Goal: Task Accomplishment & Management: Use online tool/utility

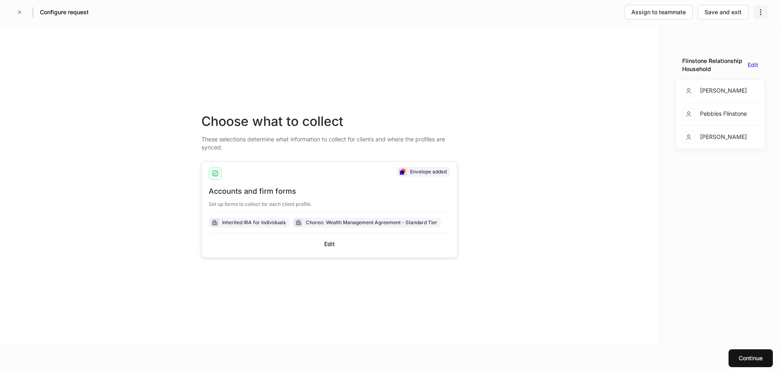
click at [760, 9] on icon "button" at bounding box center [760, 12] width 8 height 8
click at [20, 12] on div at bounding box center [390, 185] width 781 height 370
click at [725, 10] on div "Save and exit" at bounding box center [722, 12] width 37 height 8
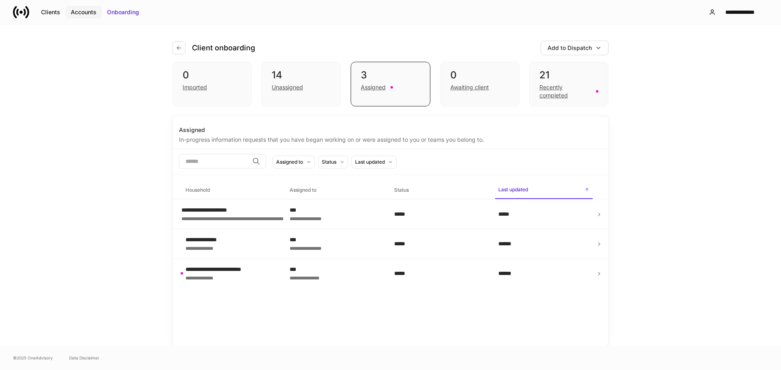
click at [80, 11] on div "Accounts" at bounding box center [84, 12] width 26 height 8
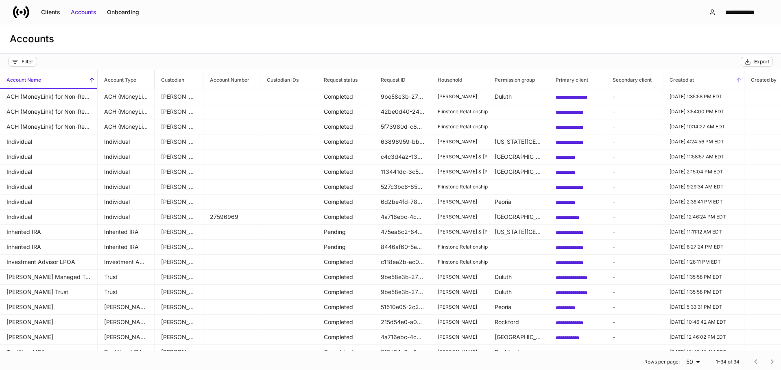
click at [693, 78] on h6 "Created at" at bounding box center [678, 80] width 31 height 8
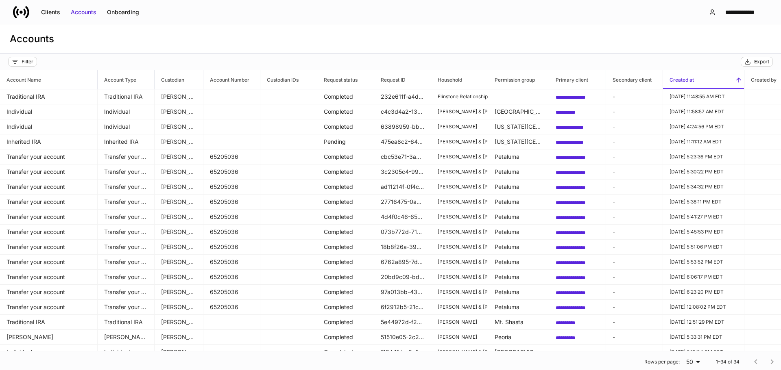
click at [700, 79] on span "Created at" at bounding box center [703, 79] width 81 height 19
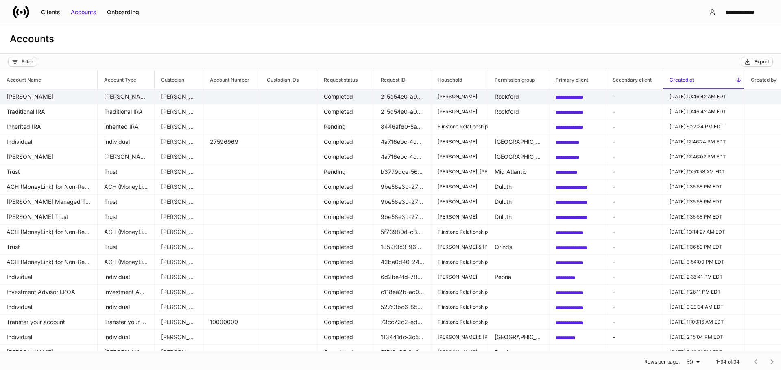
click at [242, 98] on td at bounding box center [231, 96] width 57 height 15
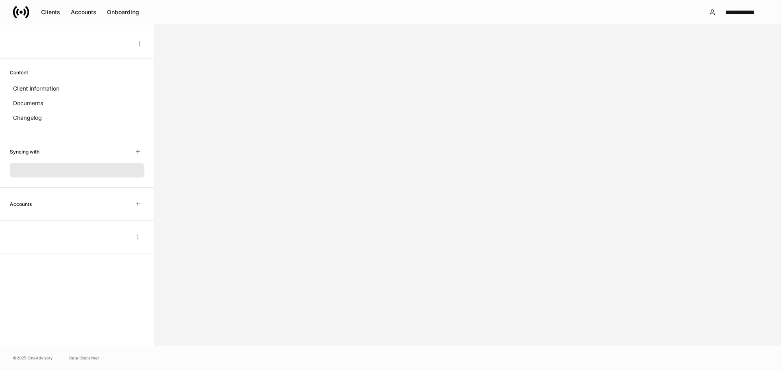
click at [242, 98] on div at bounding box center [467, 185] width 626 height 322
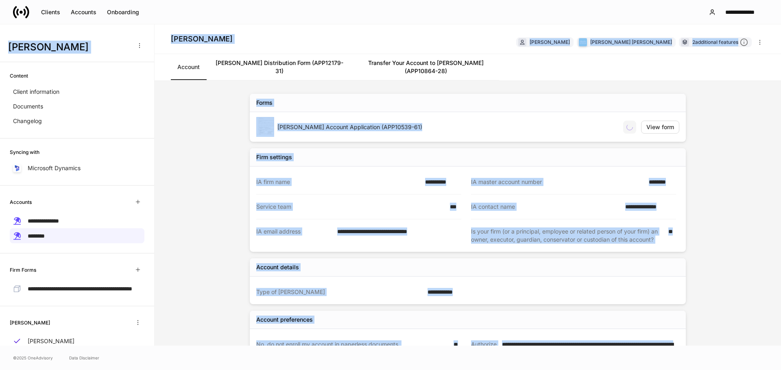
click at [217, 120] on div "**********" at bounding box center [467, 213] width 626 height 265
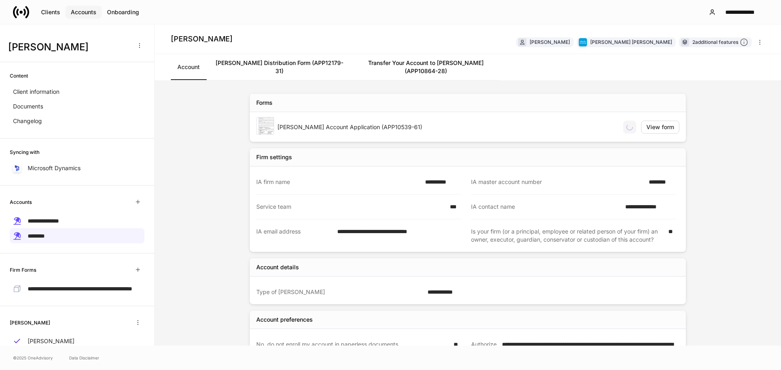
click at [74, 12] on div "Accounts" at bounding box center [84, 12] width 26 height 8
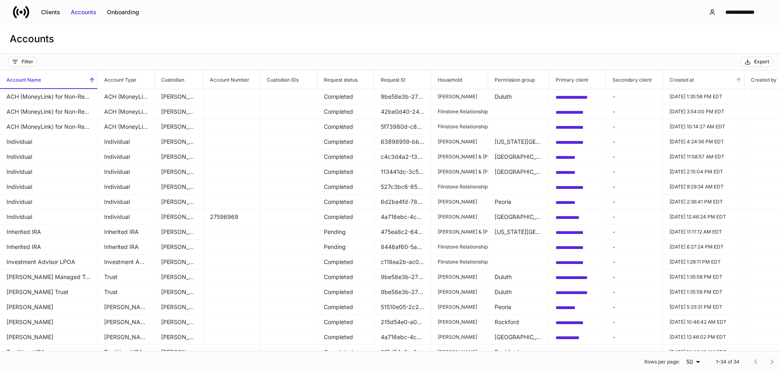
click at [689, 80] on h6 "Created at" at bounding box center [678, 80] width 31 height 8
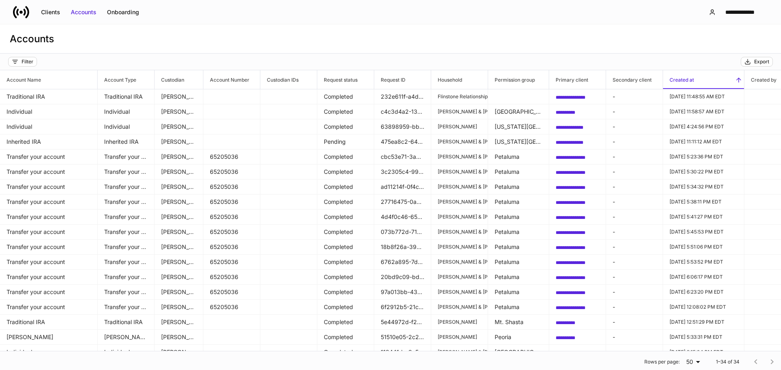
click at [685, 77] on h6 "Created at" at bounding box center [678, 80] width 31 height 8
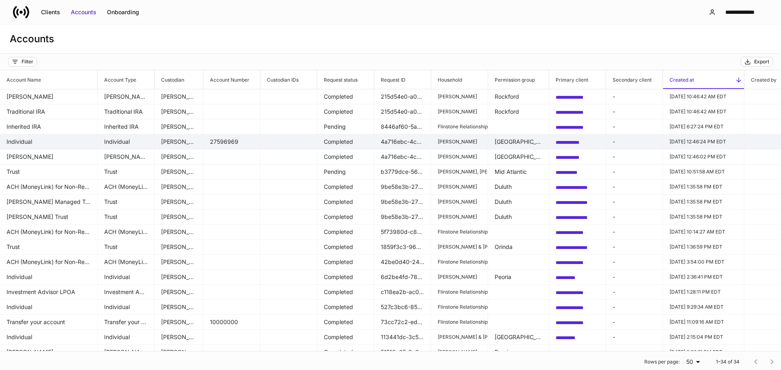
click at [246, 143] on td "27596969" at bounding box center [231, 142] width 57 height 15
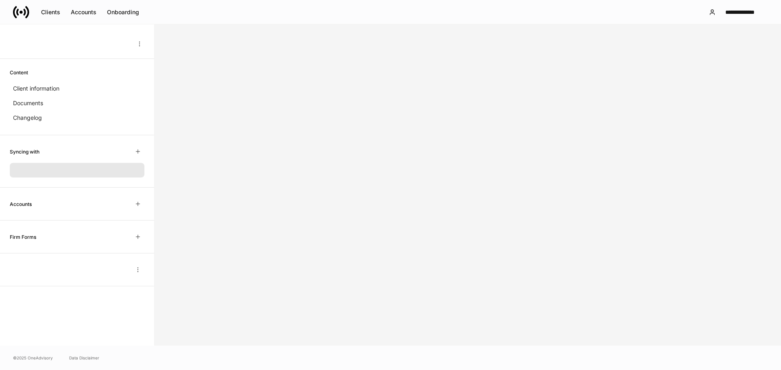
click at [246, 143] on div at bounding box center [467, 185] width 626 height 322
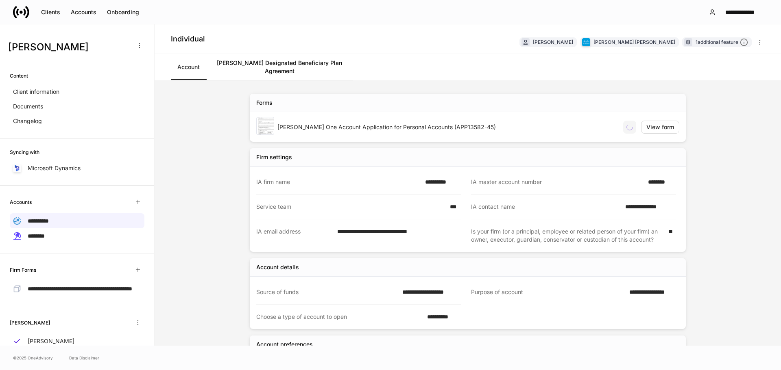
click at [190, 125] on div "**********" at bounding box center [467, 213] width 626 height 265
click at [78, 10] on div "Accounts" at bounding box center [84, 12] width 26 height 8
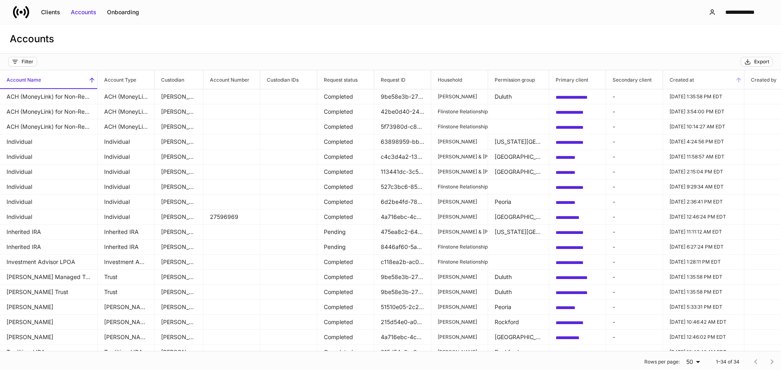
click at [698, 80] on span "Created at" at bounding box center [703, 79] width 81 height 19
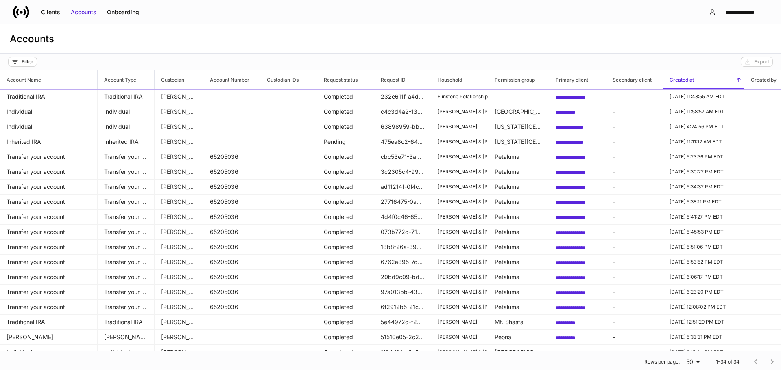
click at [702, 80] on span "Created at" at bounding box center [703, 79] width 81 height 19
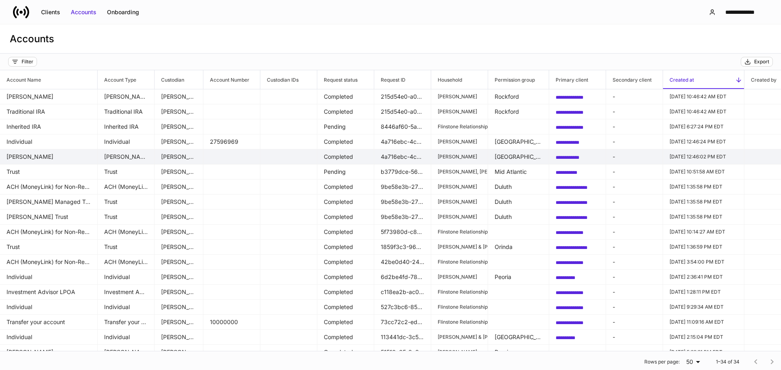
click at [277, 153] on td at bounding box center [288, 157] width 57 height 15
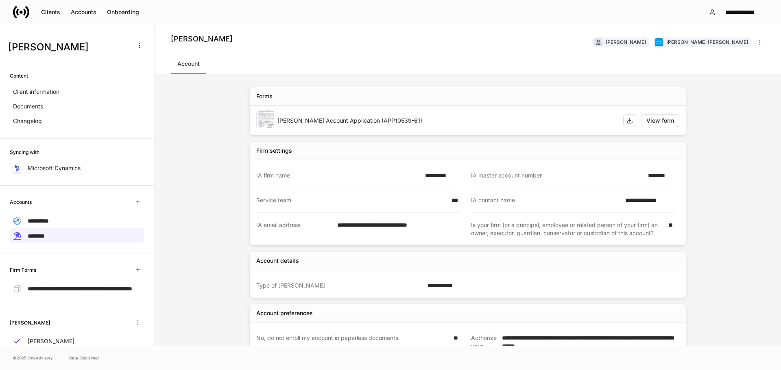
drag, startPoint x: 89, startPoint y: 11, endPoint x: 129, endPoint y: 19, distance: 41.0
click at [89, 11] on div "Accounts" at bounding box center [84, 12] width 26 height 8
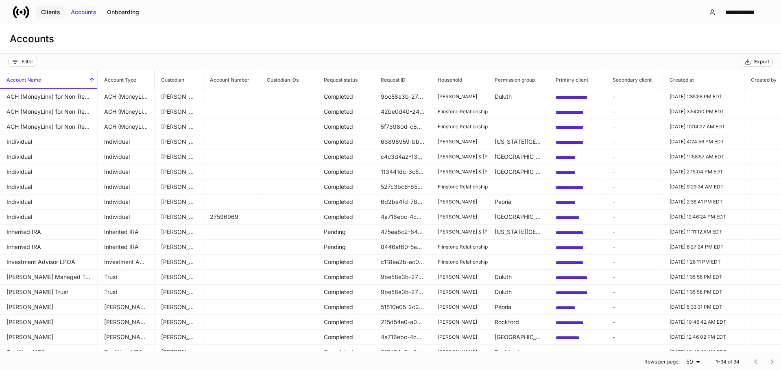
click at [60, 12] on div "Clients" at bounding box center [50, 12] width 19 height 8
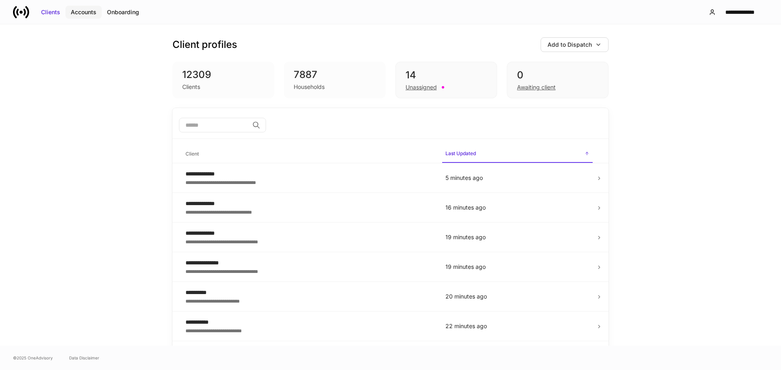
click at [87, 13] on div "Accounts" at bounding box center [84, 12] width 26 height 8
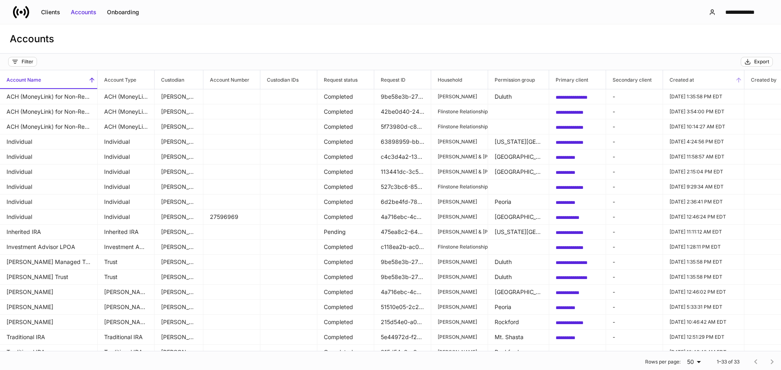
click at [695, 81] on span "Created at" at bounding box center [703, 79] width 81 height 19
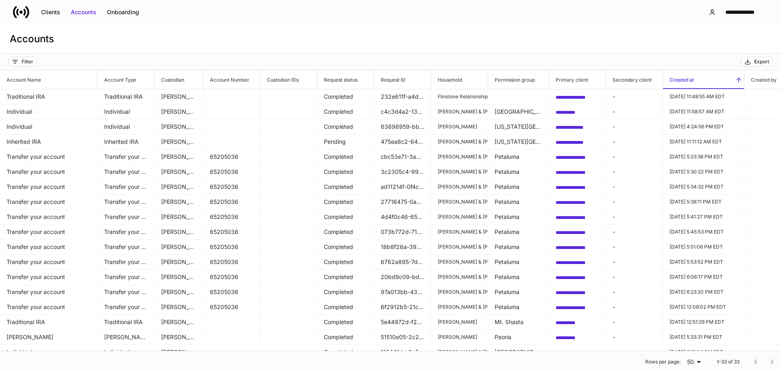
click at [702, 80] on span "Created at" at bounding box center [703, 79] width 81 height 19
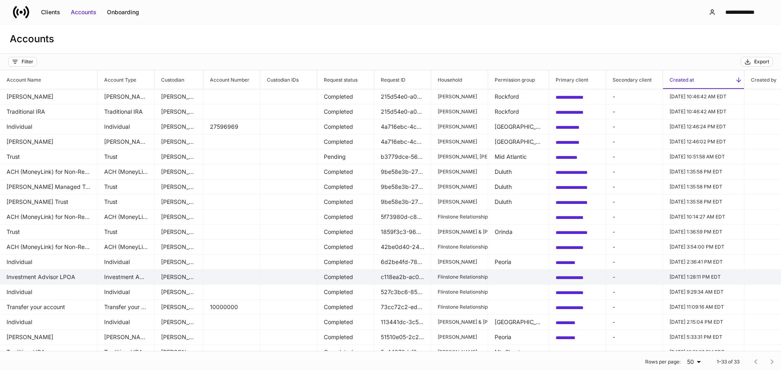
click at [75, 276] on td "Investment Advisor LPOA" at bounding box center [49, 277] width 98 height 15
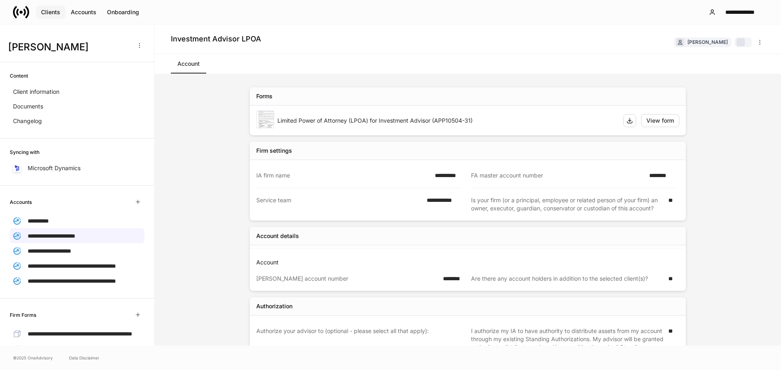
click at [52, 10] on div "Clients" at bounding box center [50, 12] width 19 height 8
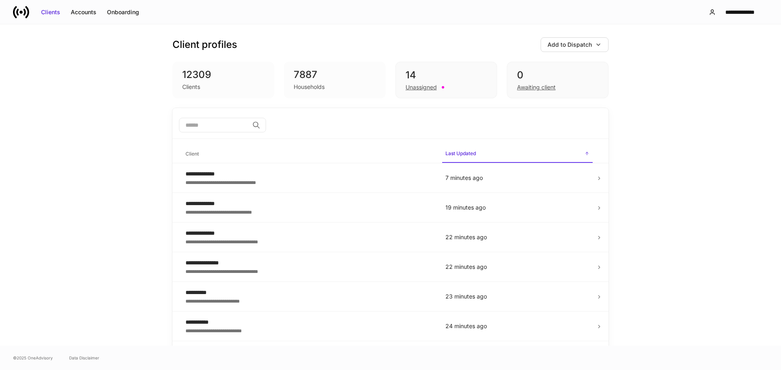
click at [209, 126] on input "search" at bounding box center [214, 125] width 70 height 15
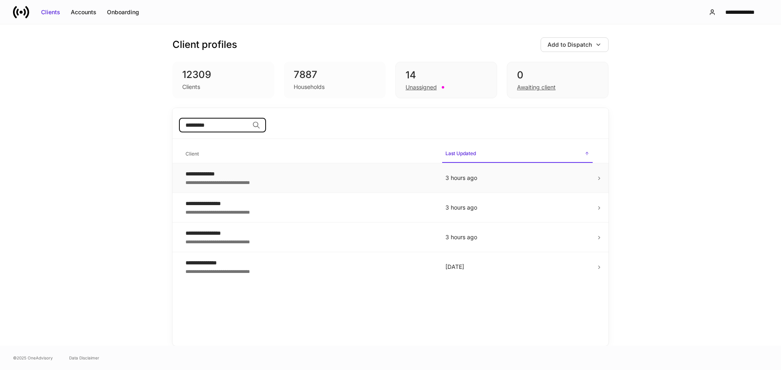
type input "*********"
click at [257, 181] on div "**********" at bounding box center [308, 182] width 247 height 8
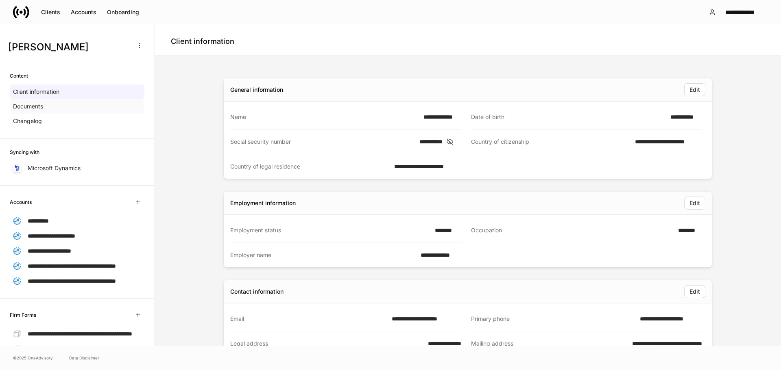
click at [33, 109] on p "Documents" at bounding box center [28, 106] width 30 height 8
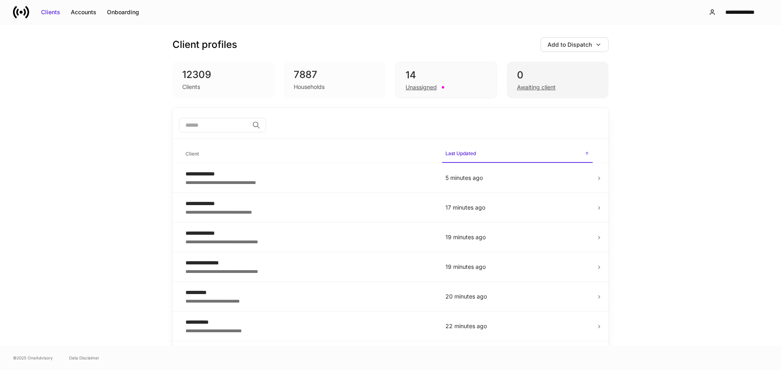
drag, startPoint x: 463, startPoint y: 73, endPoint x: 524, endPoint y: 96, distance: 64.5
click at [463, 73] on div "14" at bounding box center [445, 75] width 81 height 13
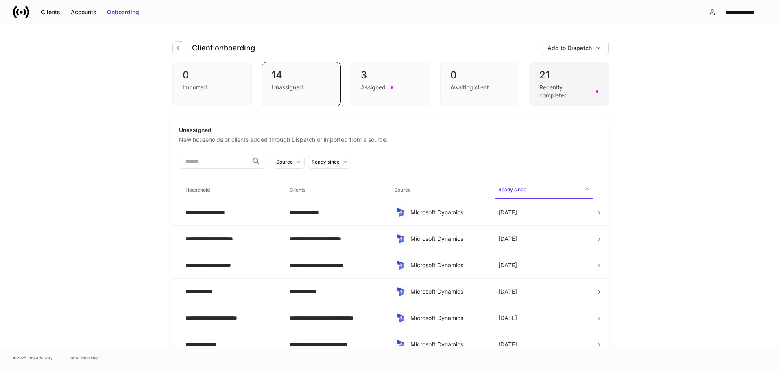
click at [572, 78] on div "21" at bounding box center [568, 75] width 59 height 13
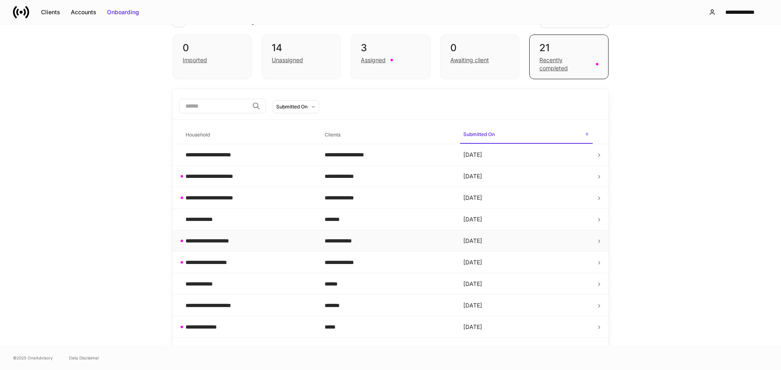
scroll to position [41, 0]
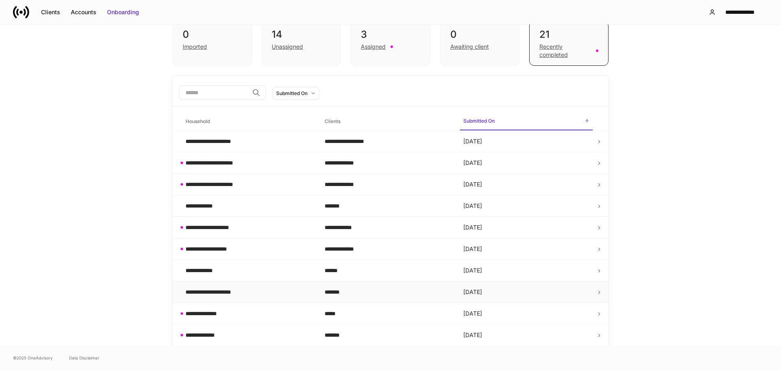
click at [294, 294] on div "**********" at bounding box center [248, 292] width 126 height 8
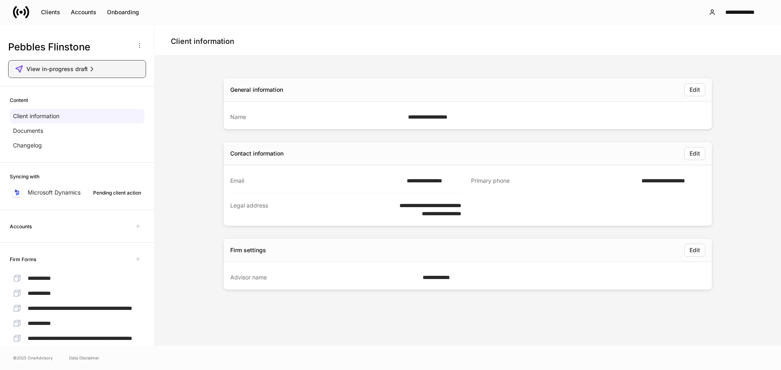
click at [119, 68] on div "View in-progress draft" at bounding box center [77, 69] width 124 height 8
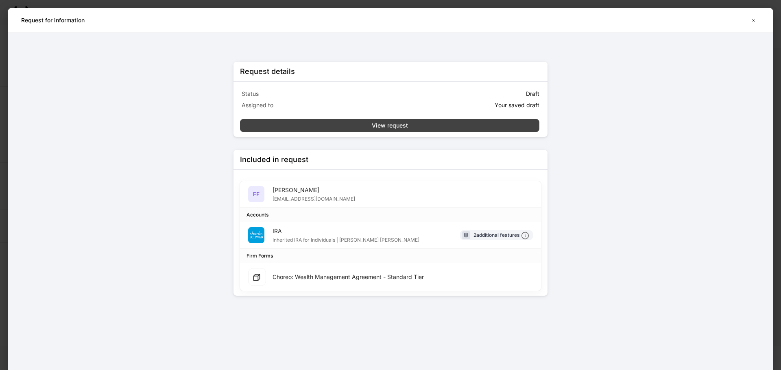
click at [404, 128] on div "View request" at bounding box center [390, 126] width 36 height 8
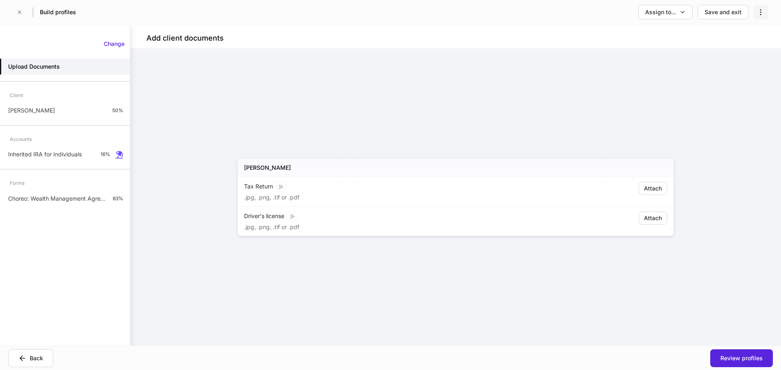
click at [757, 10] on icon "button" at bounding box center [760, 12] width 8 height 8
click at [744, 34] on p "Delete request" at bounding box center [741, 32] width 39 height 8
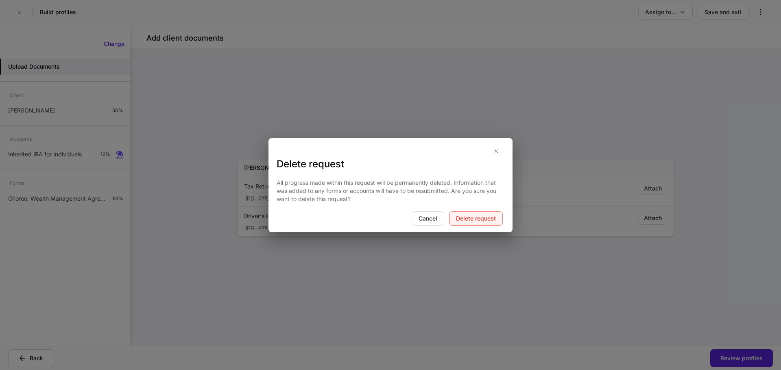
click at [478, 221] on div "Delete request" at bounding box center [476, 219] width 40 height 8
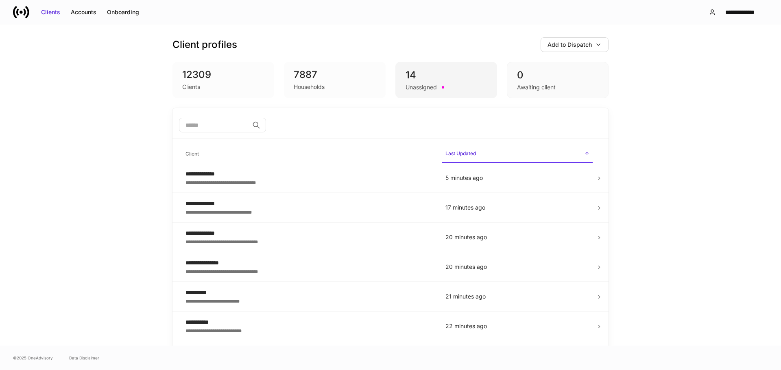
click at [437, 80] on div "14" at bounding box center [445, 75] width 81 height 13
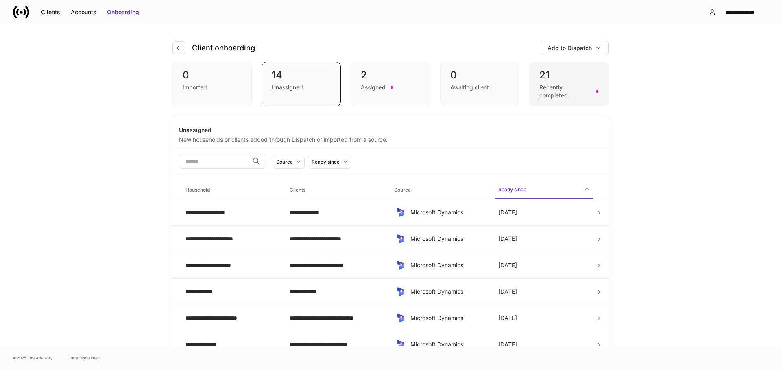
click at [571, 77] on div "21" at bounding box center [568, 75] width 59 height 13
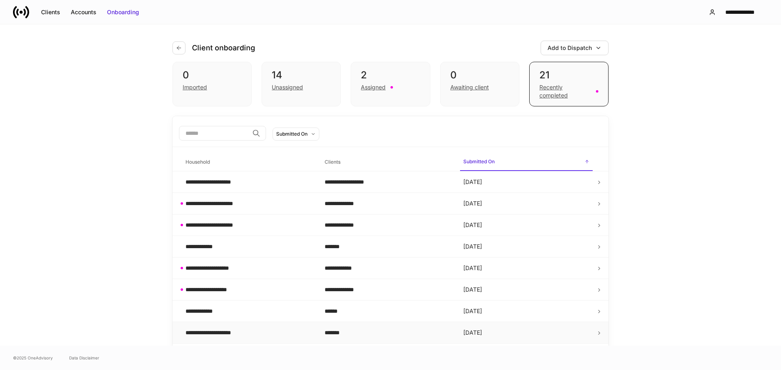
click at [245, 335] on div "**********" at bounding box center [248, 333] width 126 height 8
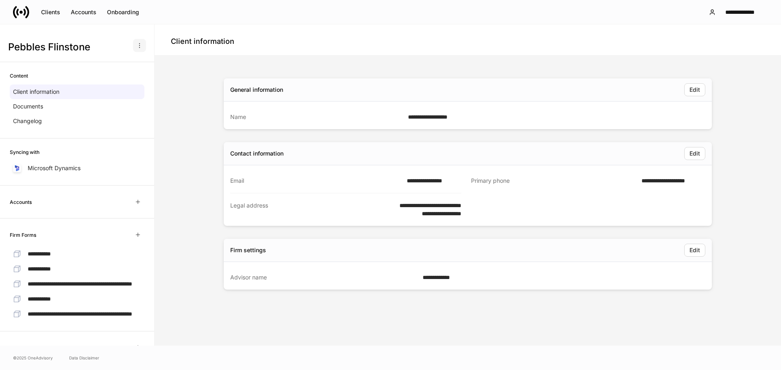
click at [133, 41] on button "button" at bounding box center [139, 45] width 13 height 13
click at [114, 66] on li "Create data request" at bounding box center [107, 65] width 67 height 13
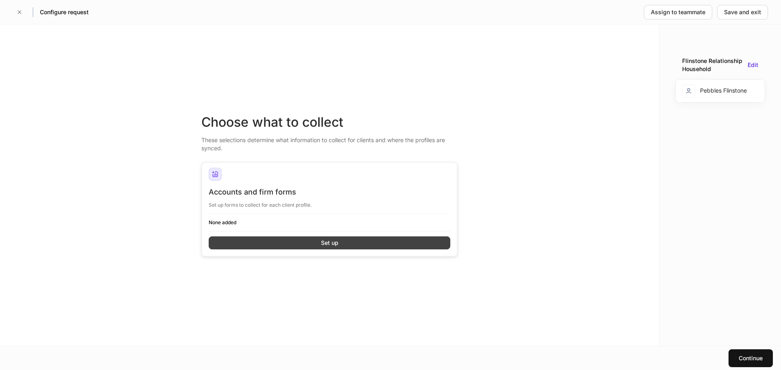
click at [336, 243] on div "Set up" at bounding box center [329, 243] width 17 height 8
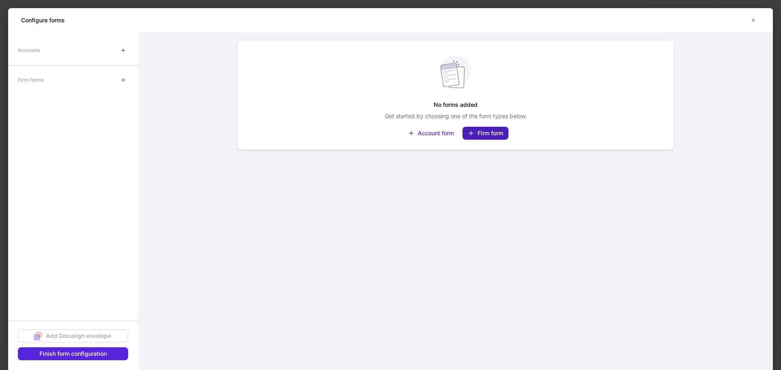
click at [483, 135] on div "Firm form" at bounding box center [490, 133] width 26 height 8
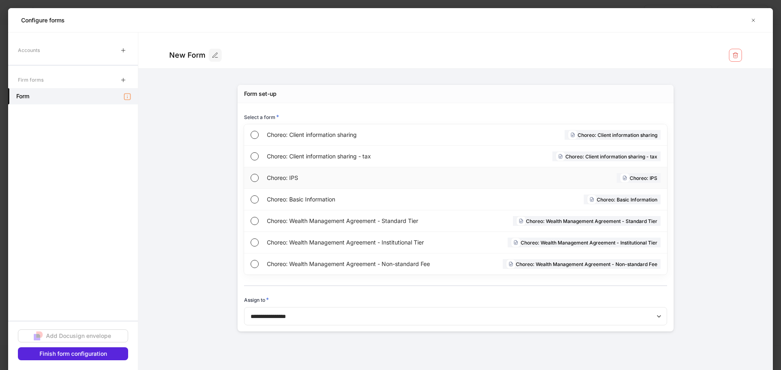
click at [330, 188] on div "Choreo: IPS" at bounding box center [359, 177] width 184 height 21
click at [220, 54] on icon "button" at bounding box center [220, 55] width 5 height 4
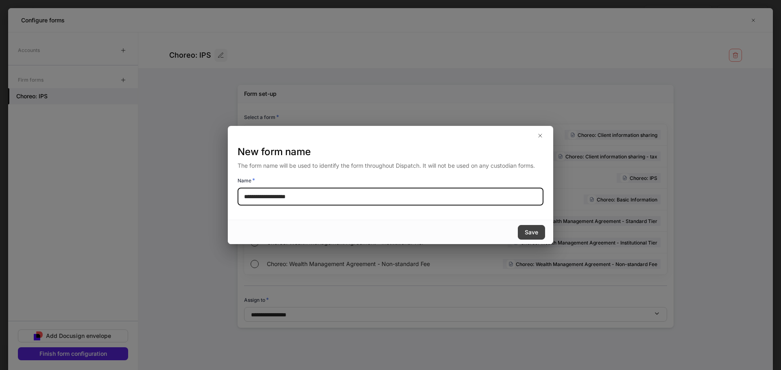
type input "**********"
click at [536, 232] on div "Save" at bounding box center [530, 232] width 13 height 8
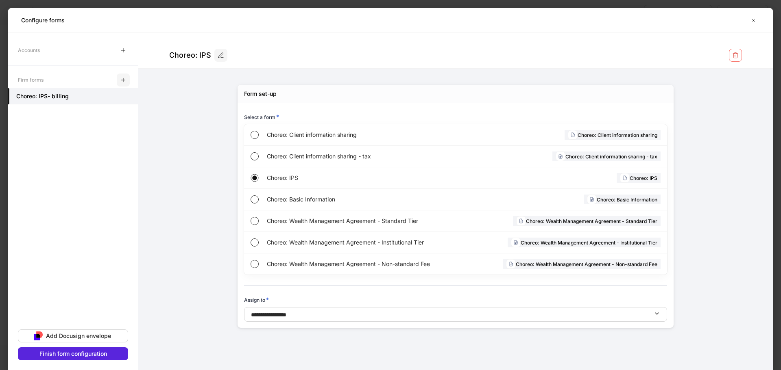
click at [122, 77] on icon "button" at bounding box center [123, 80] width 7 height 7
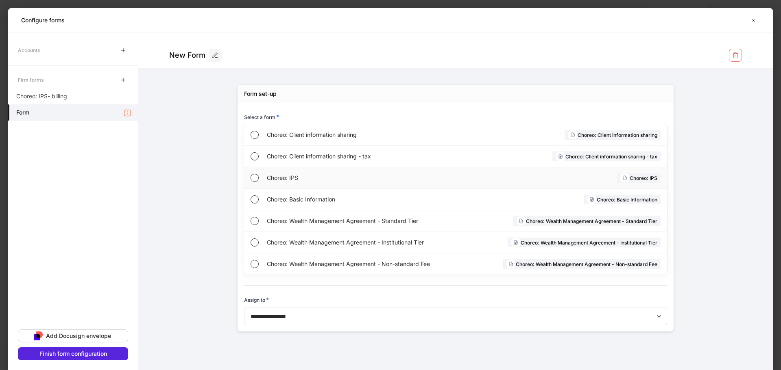
click at [289, 175] on span "Choreo: IPS" at bounding box center [359, 178] width 184 height 8
click at [220, 54] on icon "button" at bounding box center [220, 55] width 5 height 4
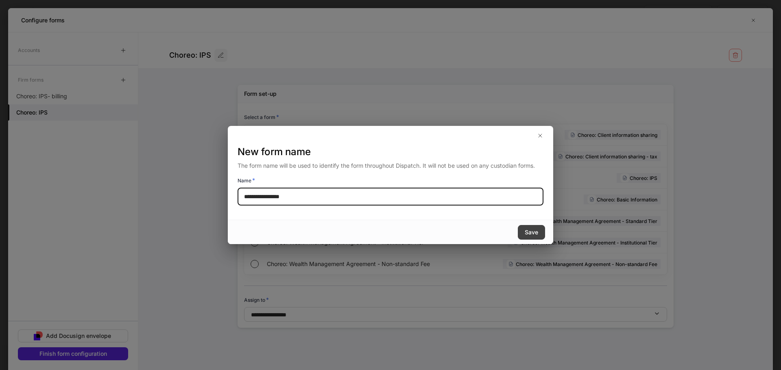
type input "**********"
click at [526, 232] on div "Save" at bounding box center [530, 232] width 13 height 8
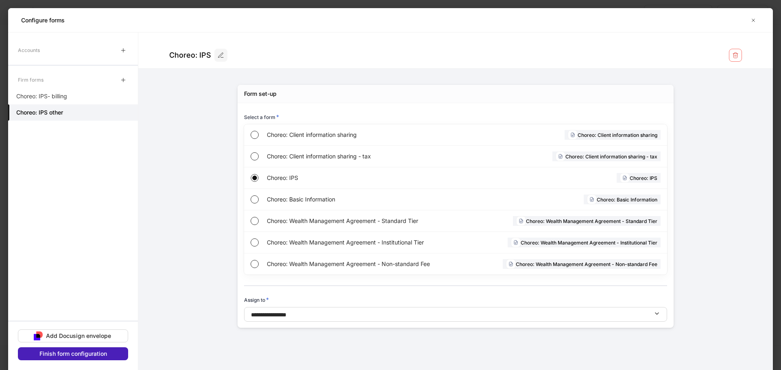
click at [76, 354] on div "Finish form configuration" at bounding box center [72, 354] width 67 height 8
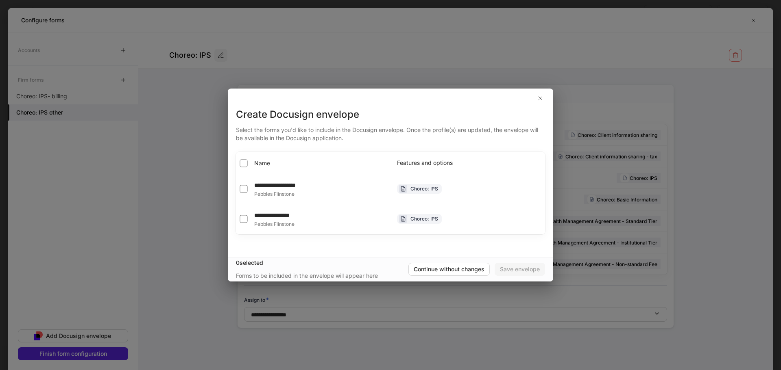
click at [260, 163] on span "Name" at bounding box center [262, 163] width 16 height 8
click at [523, 268] on div "Save envelope" at bounding box center [520, 269] width 40 height 8
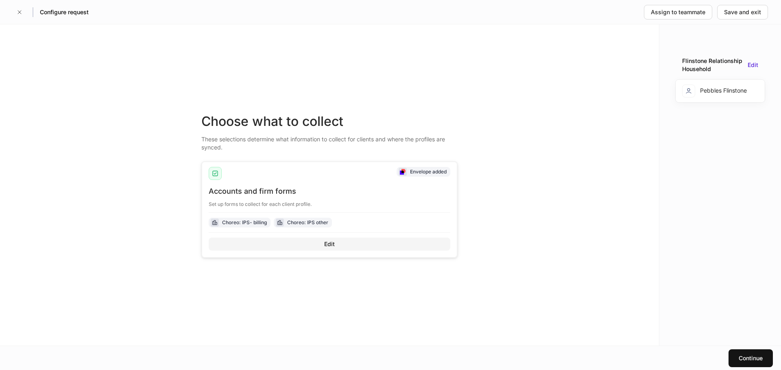
click at [326, 244] on div "Edit" at bounding box center [329, 244] width 11 height 8
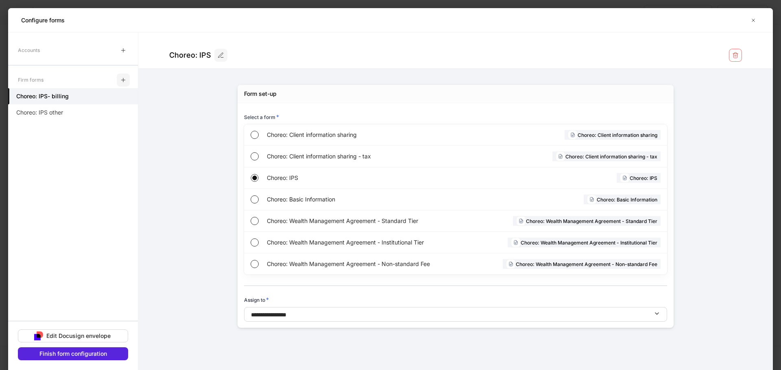
click at [121, 83] on icon "button" at bounding box center [123, 80] width 7 height 7
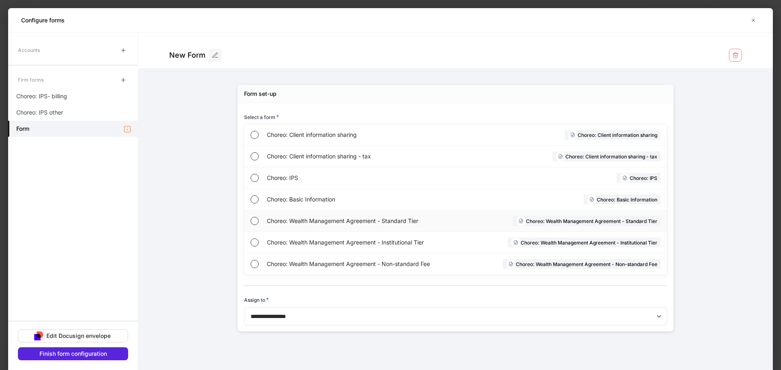
click at [400, 222] on span "Choreo: Wealth Management Agreement - Standard Tier" at bounding box center [363, 221] width 192 height 8
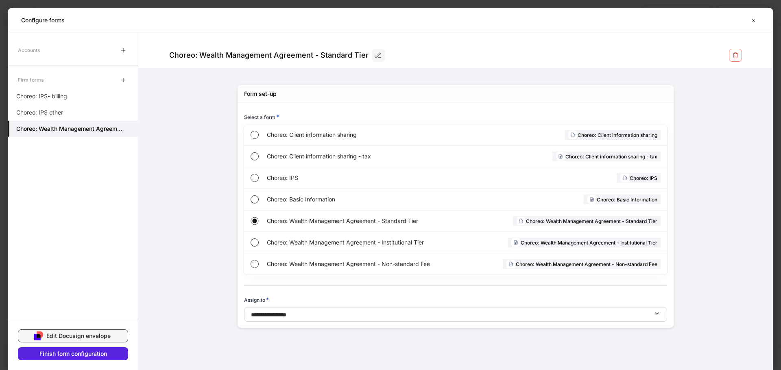
click at [82, 336] on div "Edit Docusign envelope" at bounding box center [78, 336] width 64 height 8
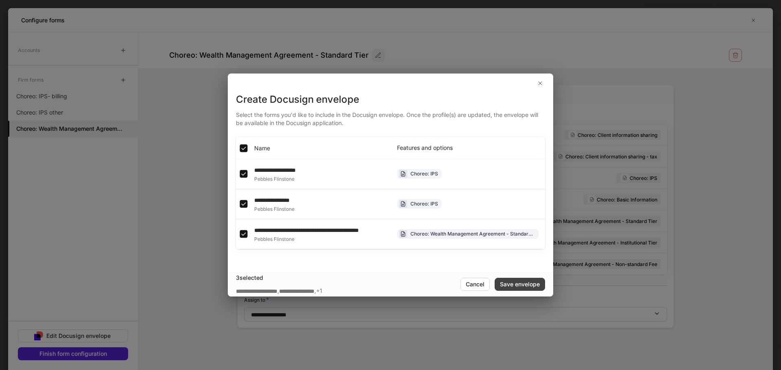
click at [517, 289] on div "Save envelope" at bounding box center [520, 284] width 40 height 8
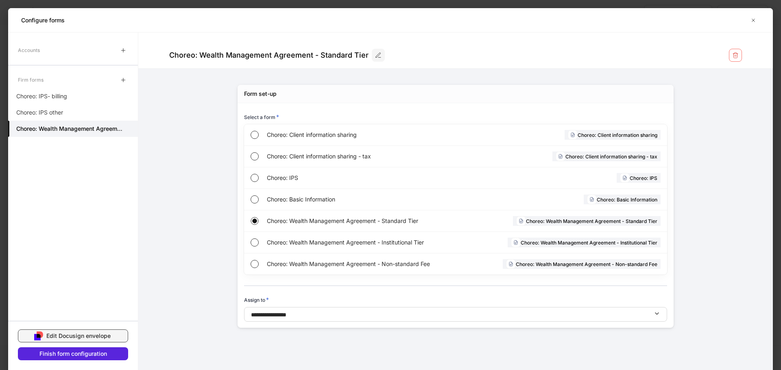
click at [74, 339] on div "Edit Docusign envelope" at bounding box center [78, 336] width 64 height 8
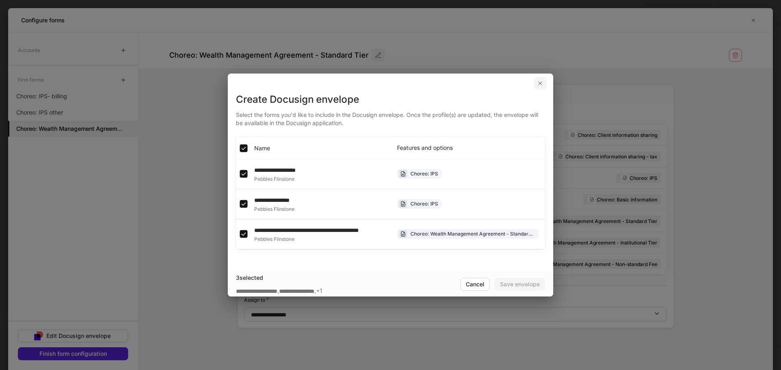
click at [539, 83] on button "button" at bounding box center [539, 83] width 13 height 13
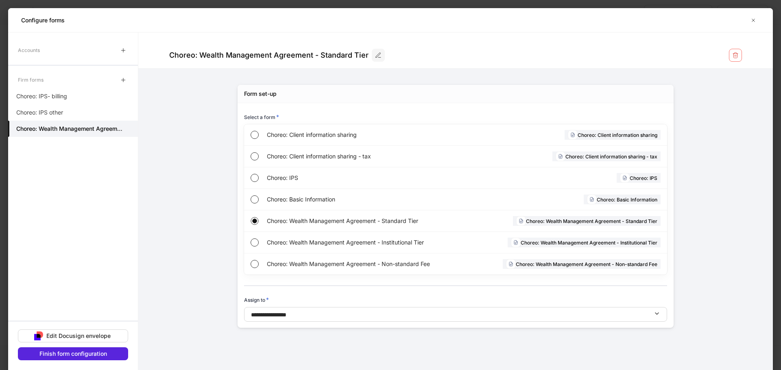
drag, startPoint x: 174, startPoint y: 176, endPoint x: 204, endPoint y: 173, distance: 29.9
click at [174, 176] on form "**********" at bounding box center [455, 189] width 634 height 312
